Goal: Information Seeking & Learning: Learn about a topic

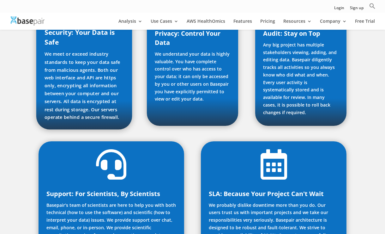
scroll to position [439, 0]
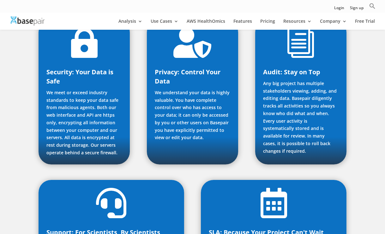
click at [28, 19] on img at bounding box center [28, 20] width 34 height 9
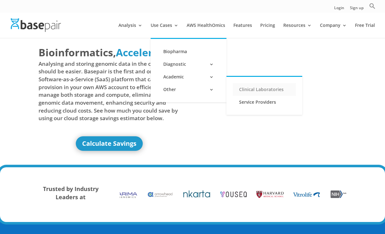
click at [247, 89] on link "Clinical Laboratories" at bounding box center [264, 89] width 63 height 13
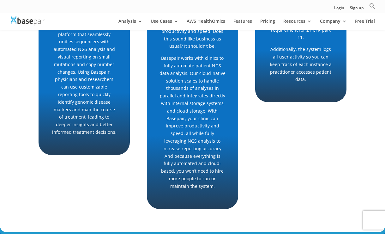
scroll to position [300, 0]
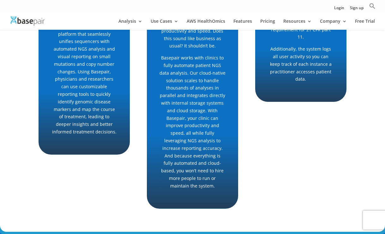
click at [171, 161] on p "Basepair works with clinics to fully automate patient NGS data analysis. Our cl…" at bounding box center [193, 121] width 66 height 135
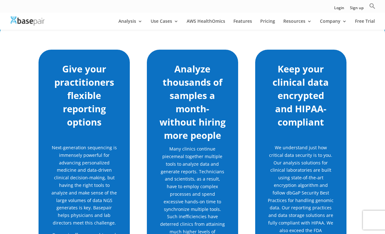
scroll to position [92, 0]
